Goal: Browse casually

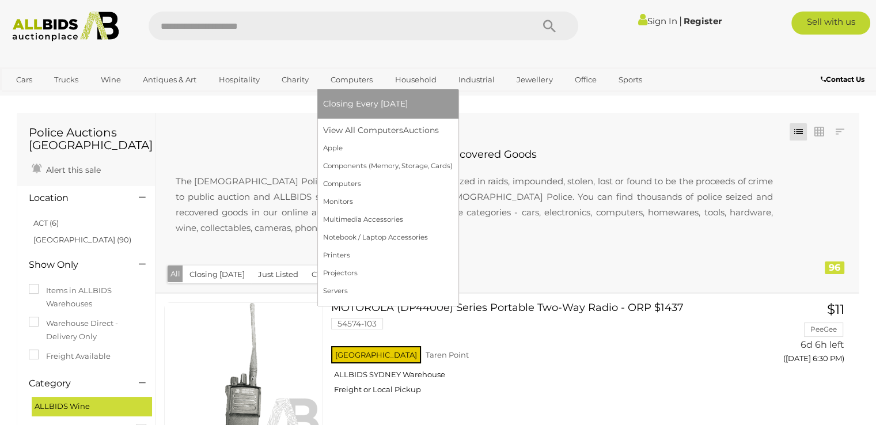
click at [350, 78] on link "Computers" at bounding box center [351, 79] width 57 height 19
click at [340, 81] on link "Computers" at bounding box center [351, 79] width 57 height 19
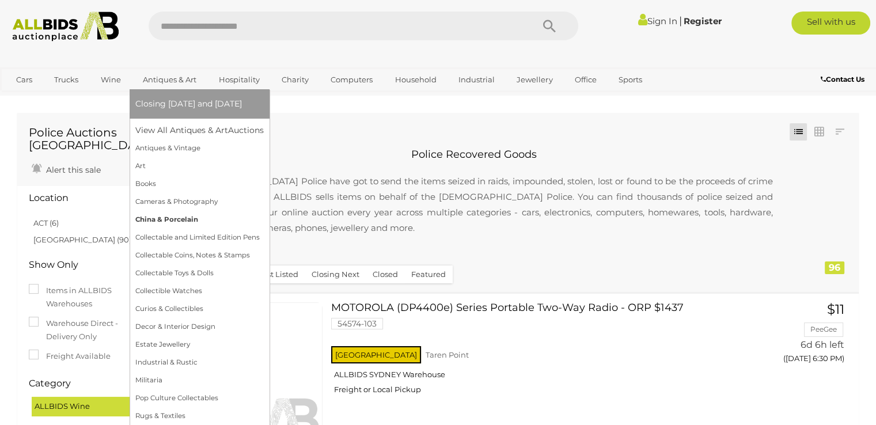
scroll to position [173, 0]
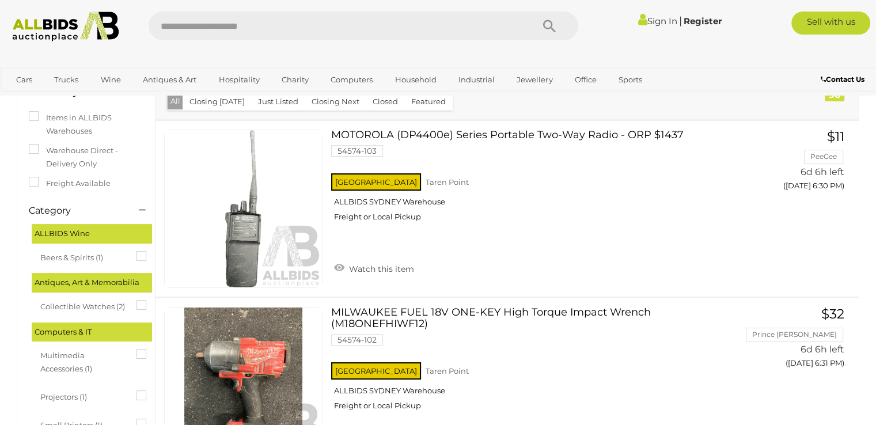
click at [412, 30] on input "text" at bounding box center [335, 26] width 373 height 29
type input "******"
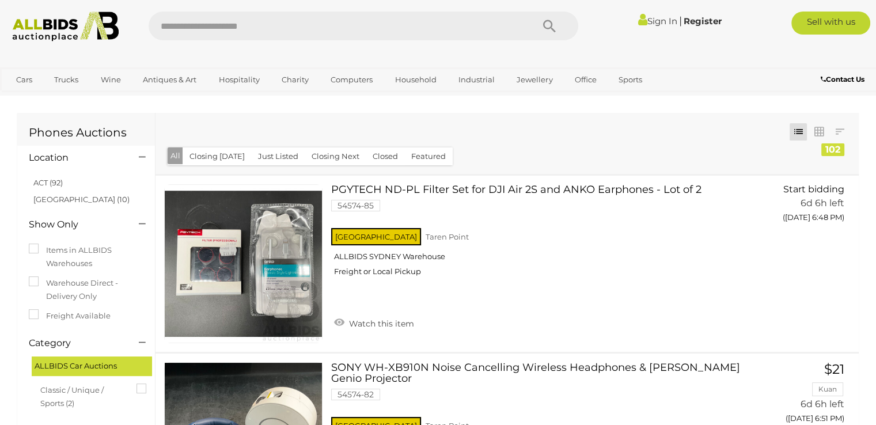
click at [248, 25] on input "text" at bounding box center [335, 26] width 373 height 29
type input "*******"
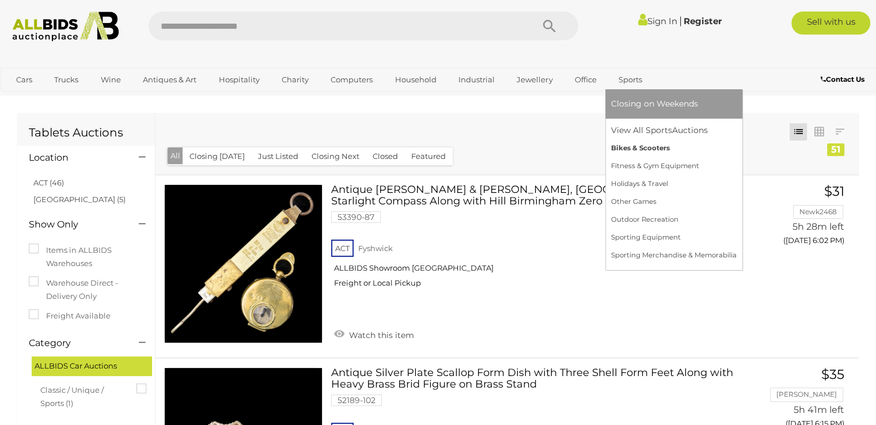
click at [635, 150] on link "Bikes & Scooters" at bounding box center [674, 148] width 126 height 18
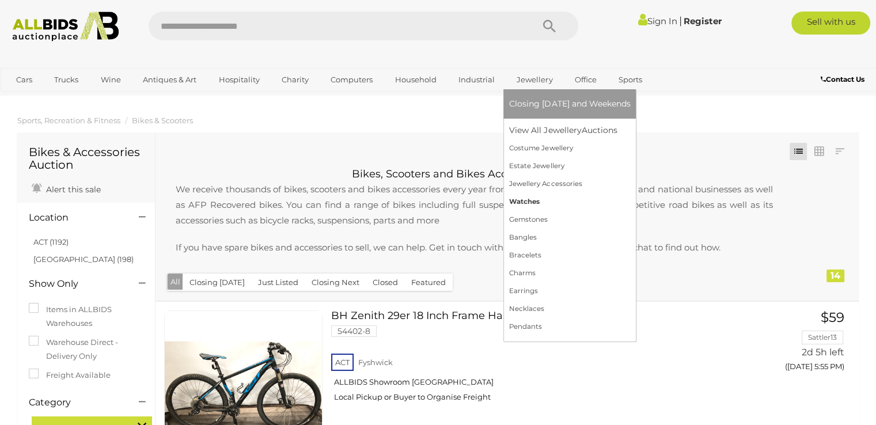
click at [522, 201] on link "Watches" at bounding box center [569, 202] width 121 height 18
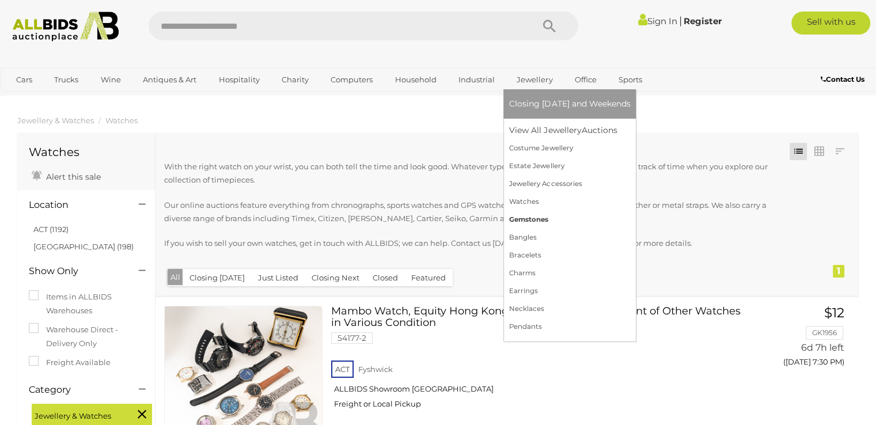
click at [539, 219] on link "Gemstones" at bounding box center [569, 220] width 121 height 18
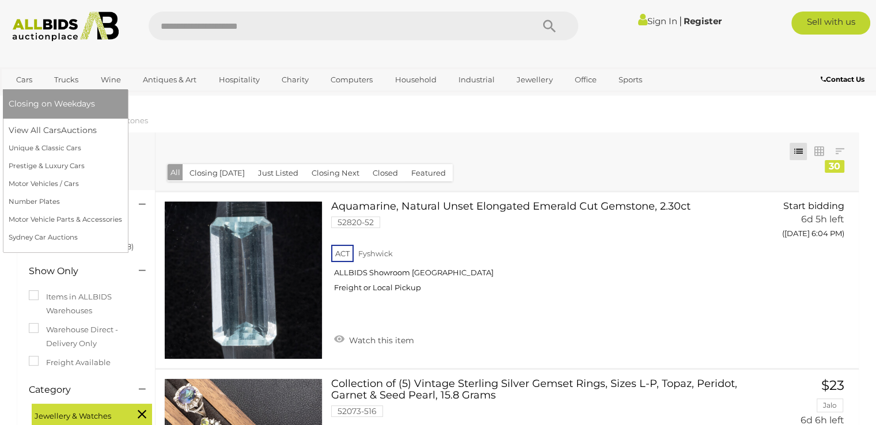
click at [28, 77] on link "Cars" at bounding box center [24, 79] width 31 height 19
click at [32, 128] on link "View All Cars Auctions" at bounding box center [65, 131] width 113 height 18
